Goal: Navigation & Orientation: Find specific page/section

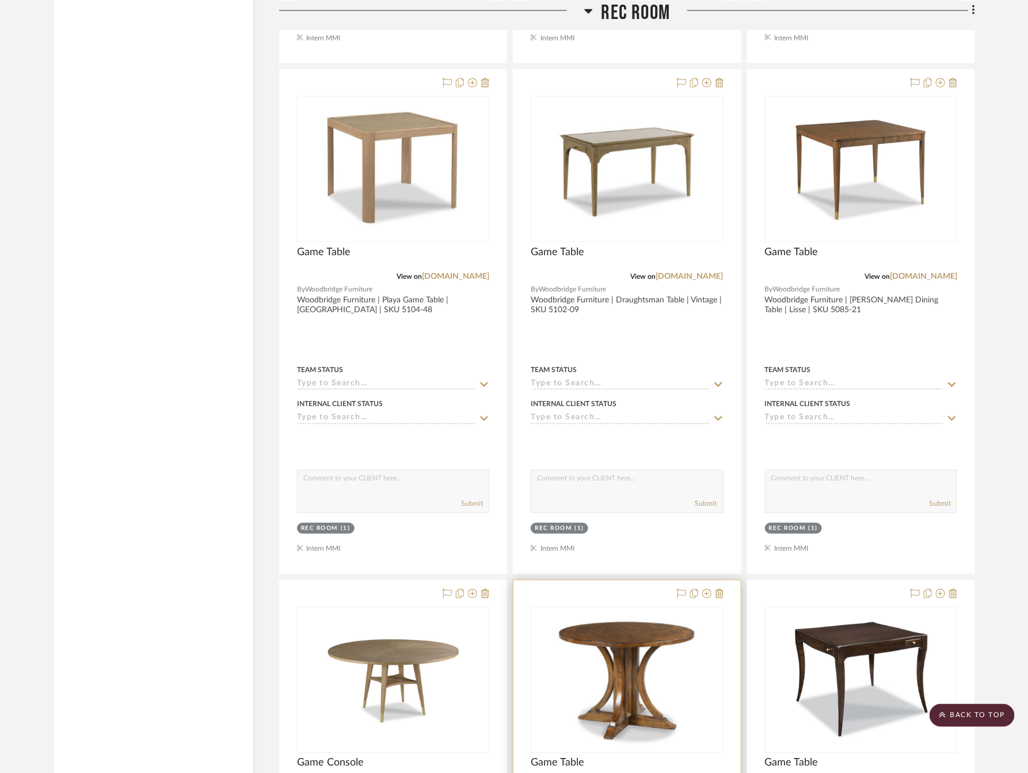
scroll to position [4620, 0]
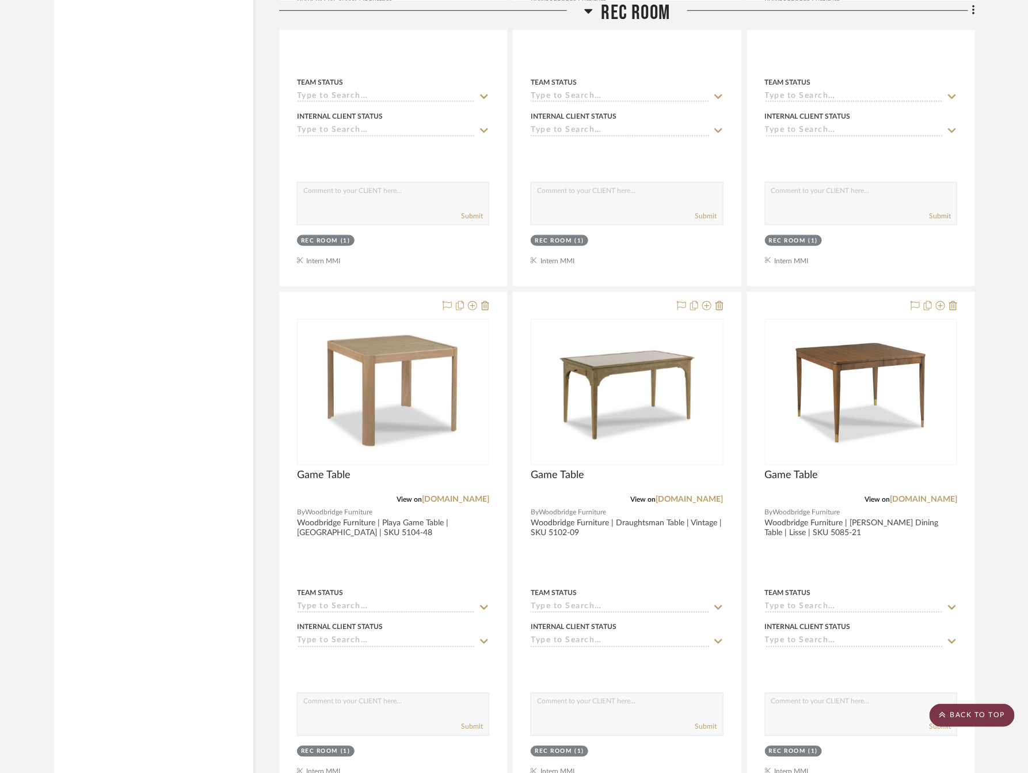
click at [965, 710] on scroll-to-top-button "BACK TO TOP" at bounding box center [972, 715] width 85 height 23
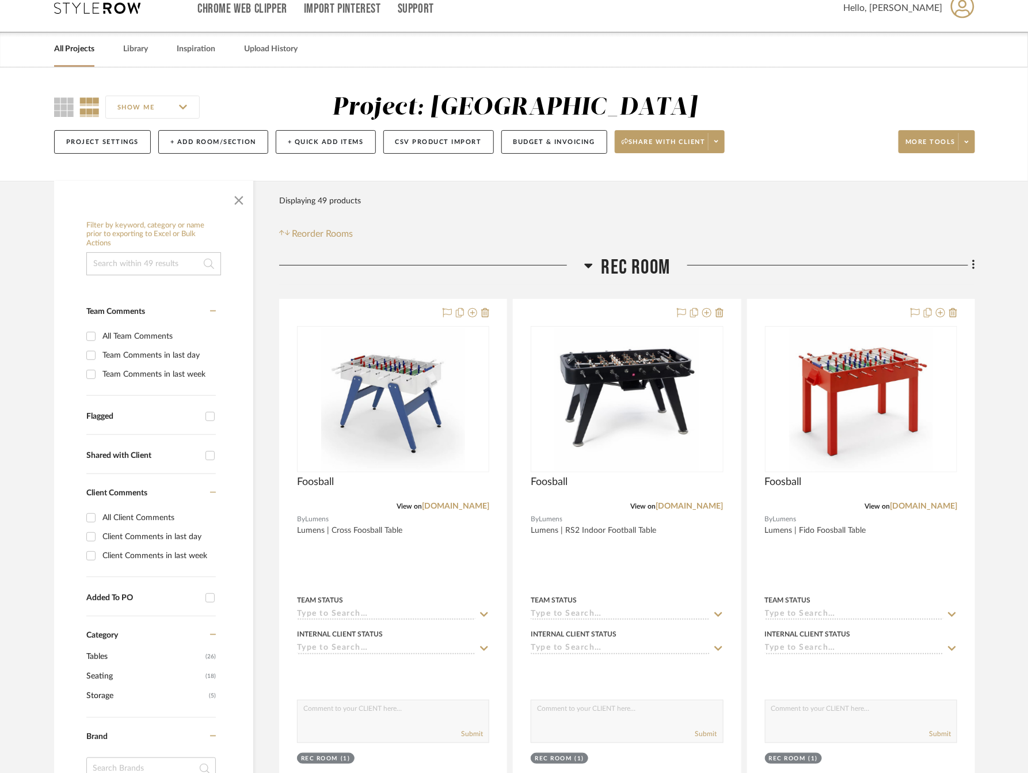
scroll to position [0, 0]
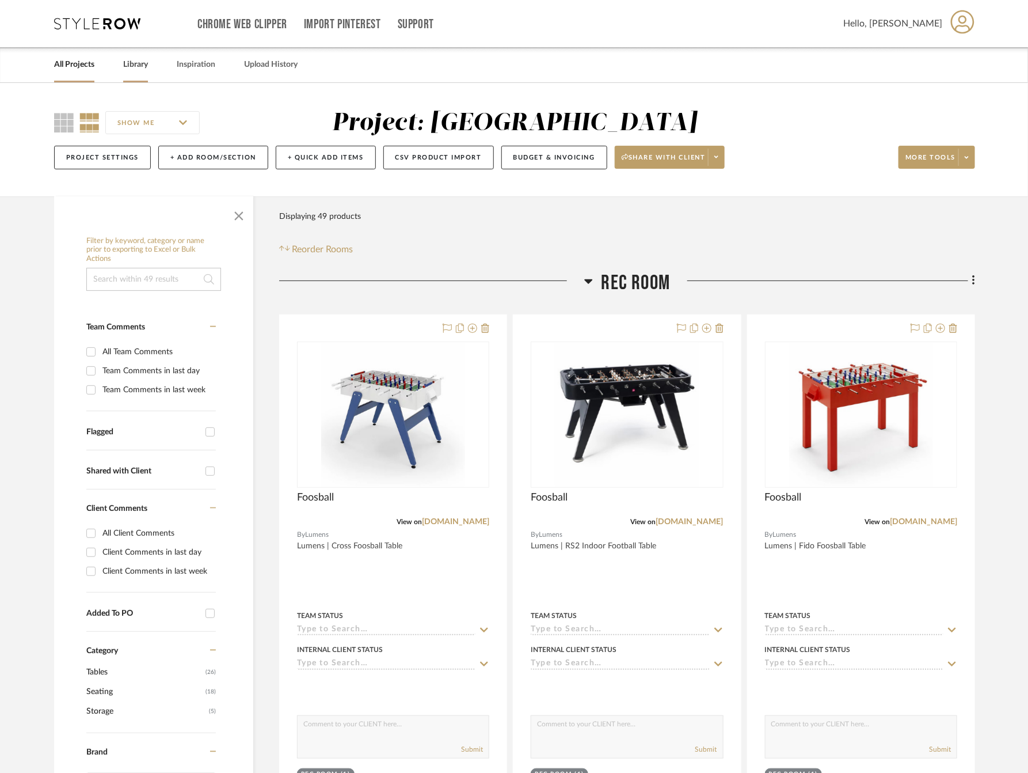
click at [127, 66] on link "Library" at bounding box center [135, 65] width 25 height 16
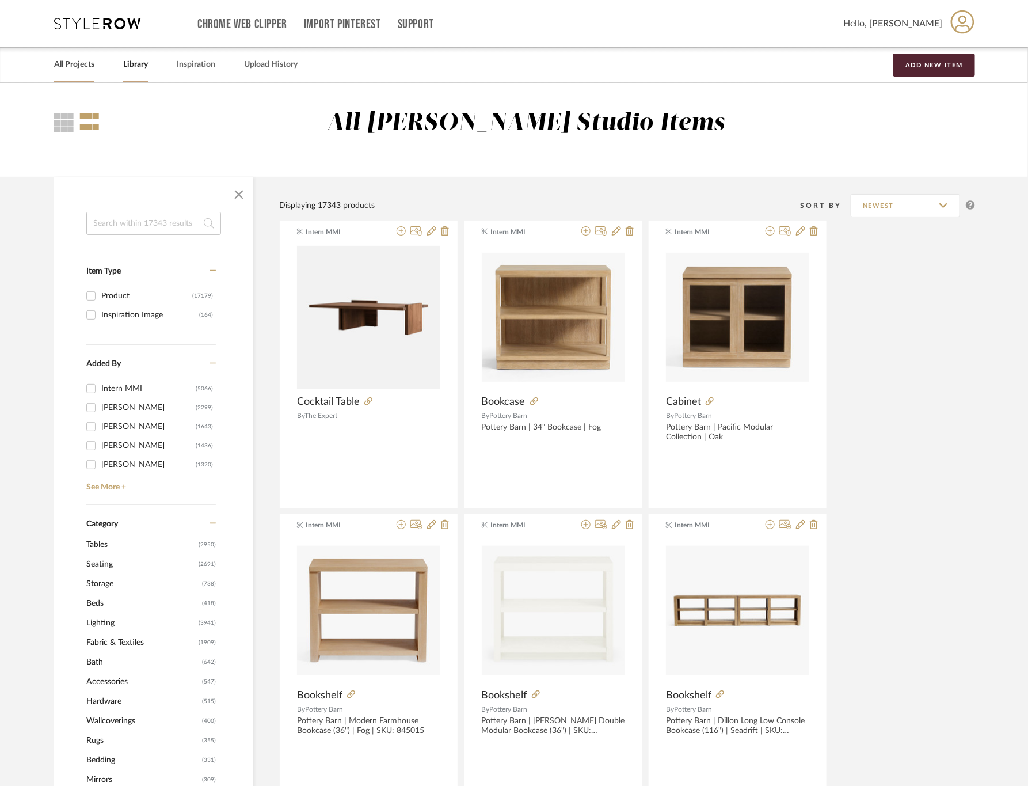
click at [71, 66] on link "All Projects" at bounding box center [74, 65] width 40 height 16
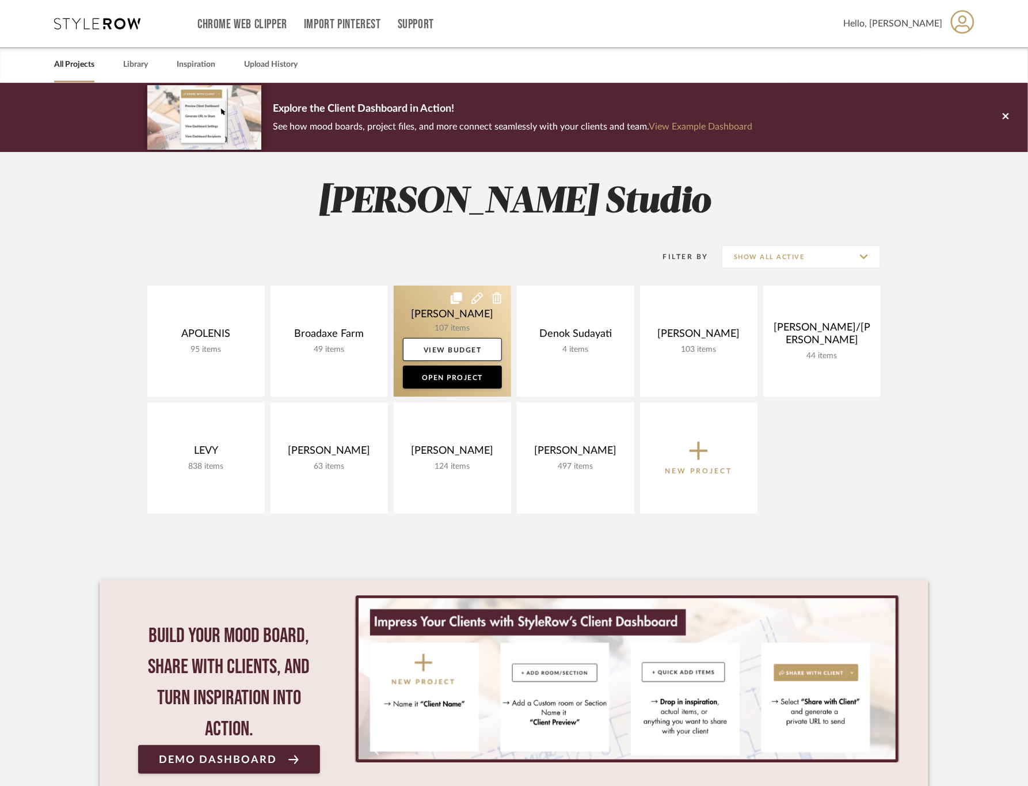
click at [412, 317] on link at bounding box center [452, 341] width 117 height 111
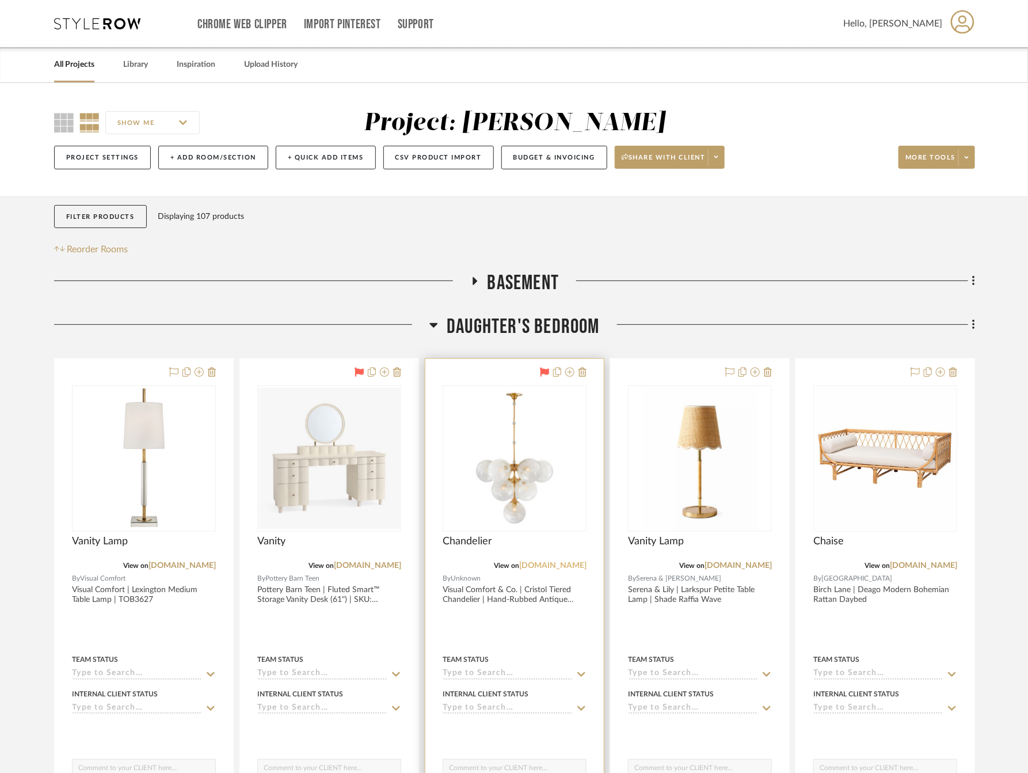
click at [538, 567] on link "[DOMAIN_NAME]" at bounding box center [552, 565] width 67 height 8
